Goal: Information Seeking & Learning: Learn about a topic

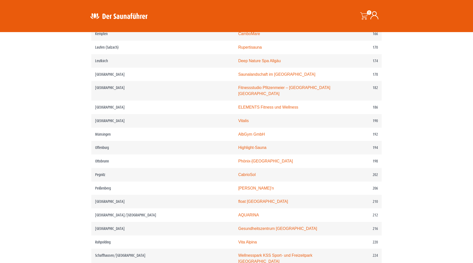
scroll to position [791, 0]
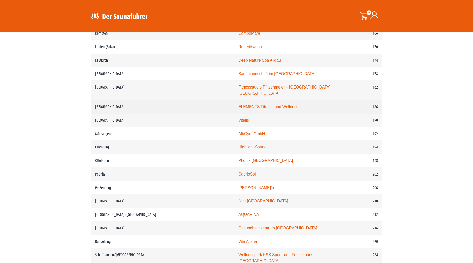
click at [238, 109] on link "ELEMENTS Fitness und Wellness" at bounding box center [268, 106] width 60 height 4
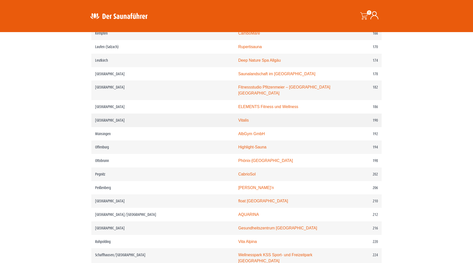
click at [238, 122] on link "Vitalis" at bounding box center [243, 120] width 11 height 4
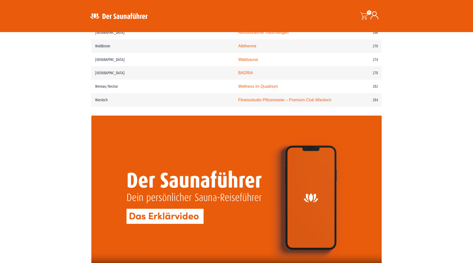
scroll to position [1178, 0]
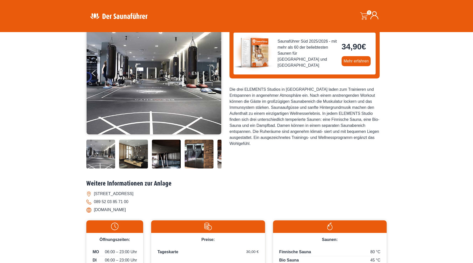
scroll to position [61, 0]
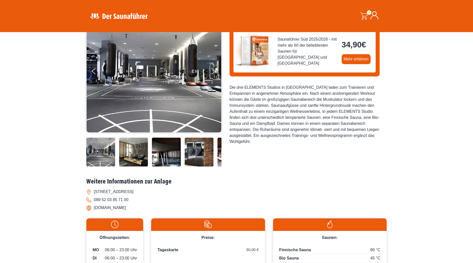
click at [199, 157] on img at bounding box center [199, 151] width 29 height 29
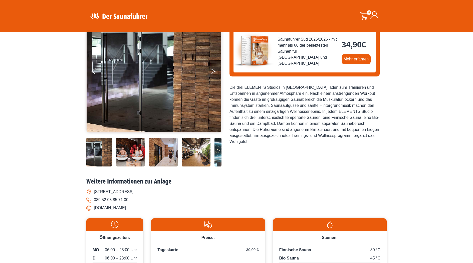
click at [214, 71] on button "Next" at bounding box center [217, 72] width 13 height 13
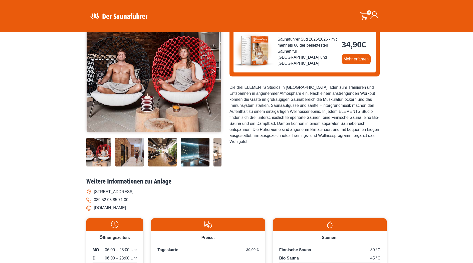
click at [214, 71] on button "Next" at bounding box center [217, 72] width 13 height 13
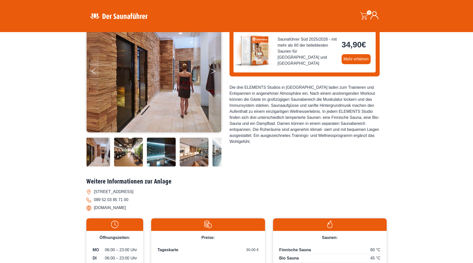
click at [214, 71] on button "Next" at bounding box center [217, 72] width 13 height 13
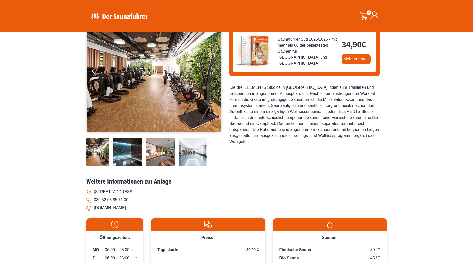
click at [214, 71] on button "Next" at bounding box center [217, 72] width 13 height 13
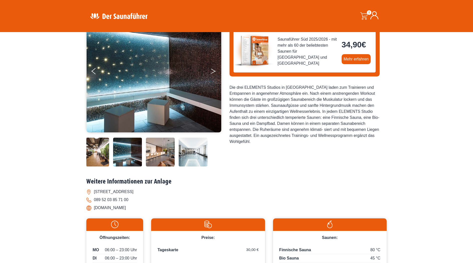
click at [214, 71] on button "Next" at bounding box center [217, 72] width 13 height 13
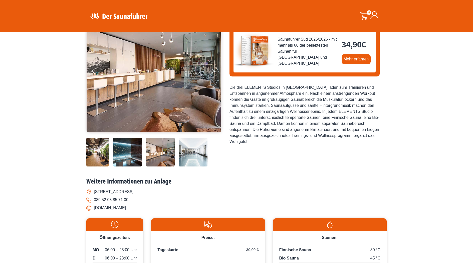
click at [214, 71] on button "Next" at bounding box center [217, 72] width 13 height 13
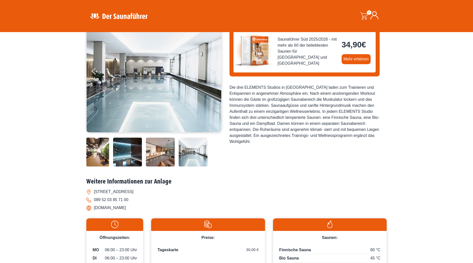
click at [214, 71] on button "Next" at bounding box center [217, 72] width 13 height 13
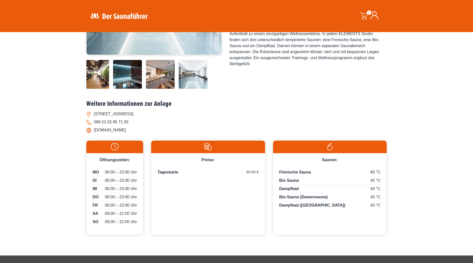
scroll to position [119, 0]
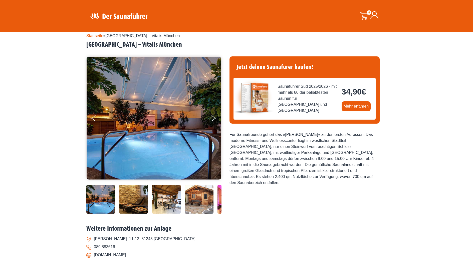
scroll to position [16, 0]
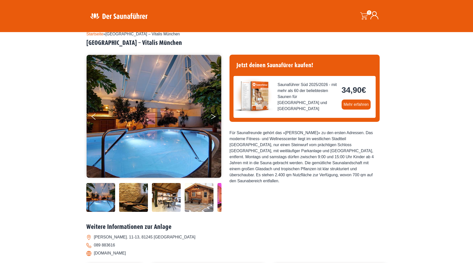
click at [212, 116] on button "Next" at bounding box center [217, 117] width 13 height 13
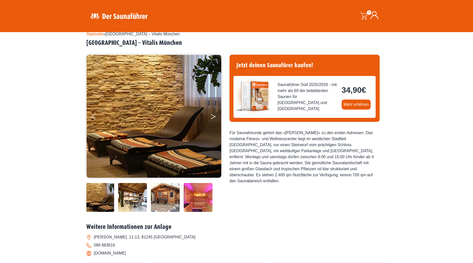
click at [212, 116] on button "Next" at bounding box center [217, 117] width 13 height 13
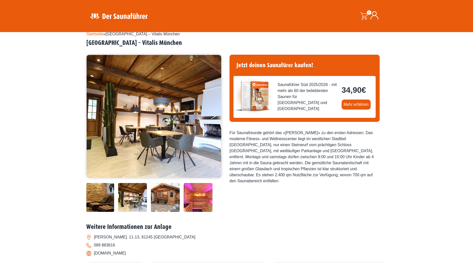
click at [212, 116] on button "Next" at bounding box center [217, 117] width 13 height 13
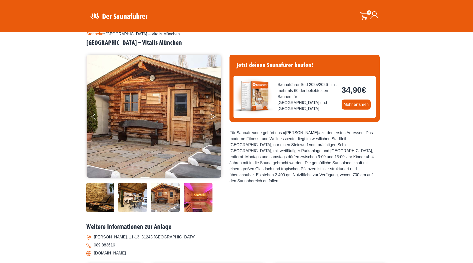
click at [212, 116] on button "Next" at bounding box center [217, 117] width 13 height 13
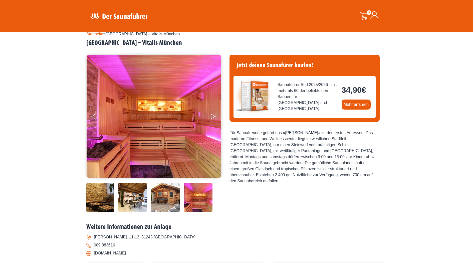
click at [212, 116] on button "Next" at bounding box center [217, 117] width 13 height 13
click at [215, 115] on button "Next" at bounding box center [217, 117] width 13 height 13
click at [214, 116] on icon "Next" at bounding box center [213, 115] width 5 height 3
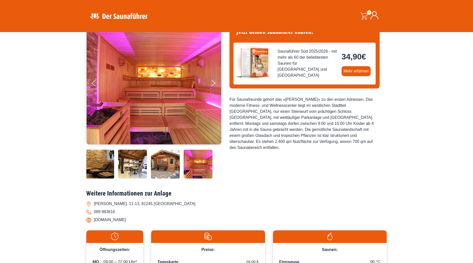
scroll to position [43, 0]
